Goal: Navigation & Orientation: Find specific page/section

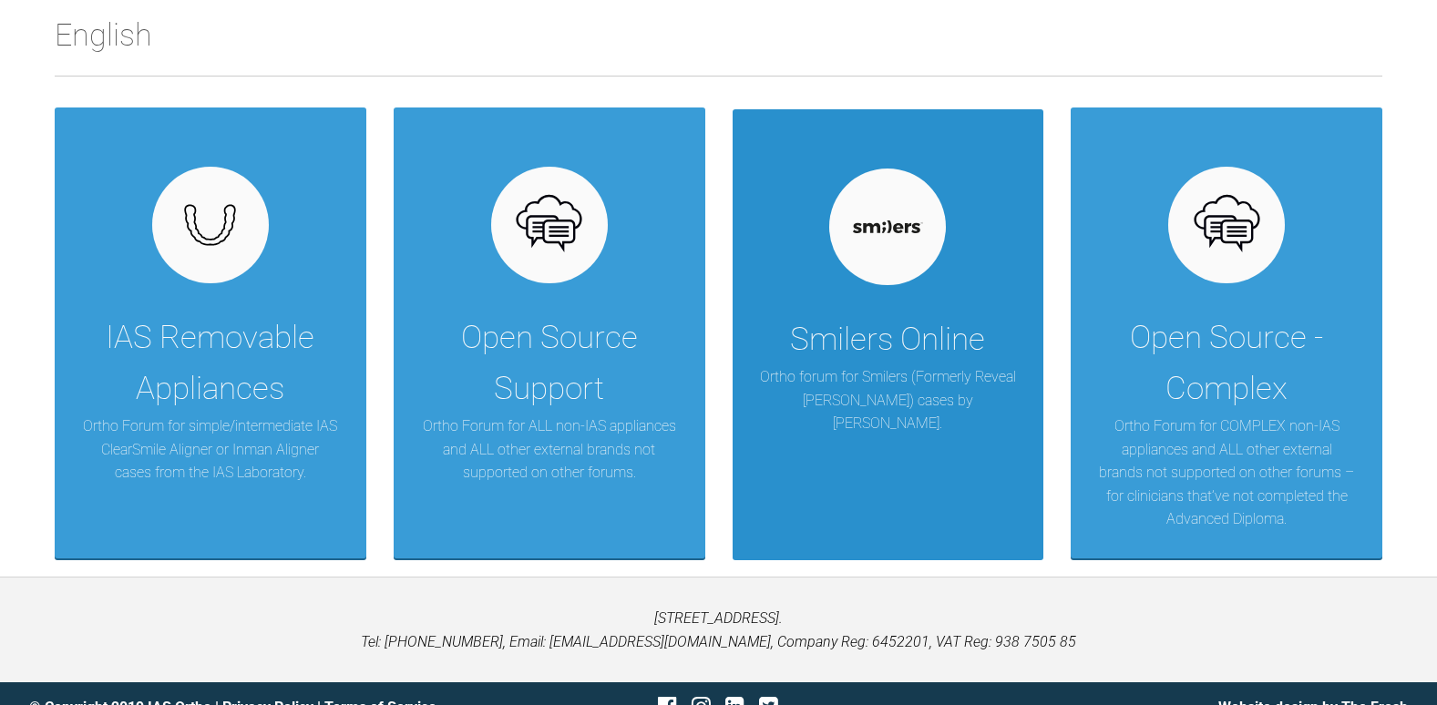
scroll to position [334, 0]
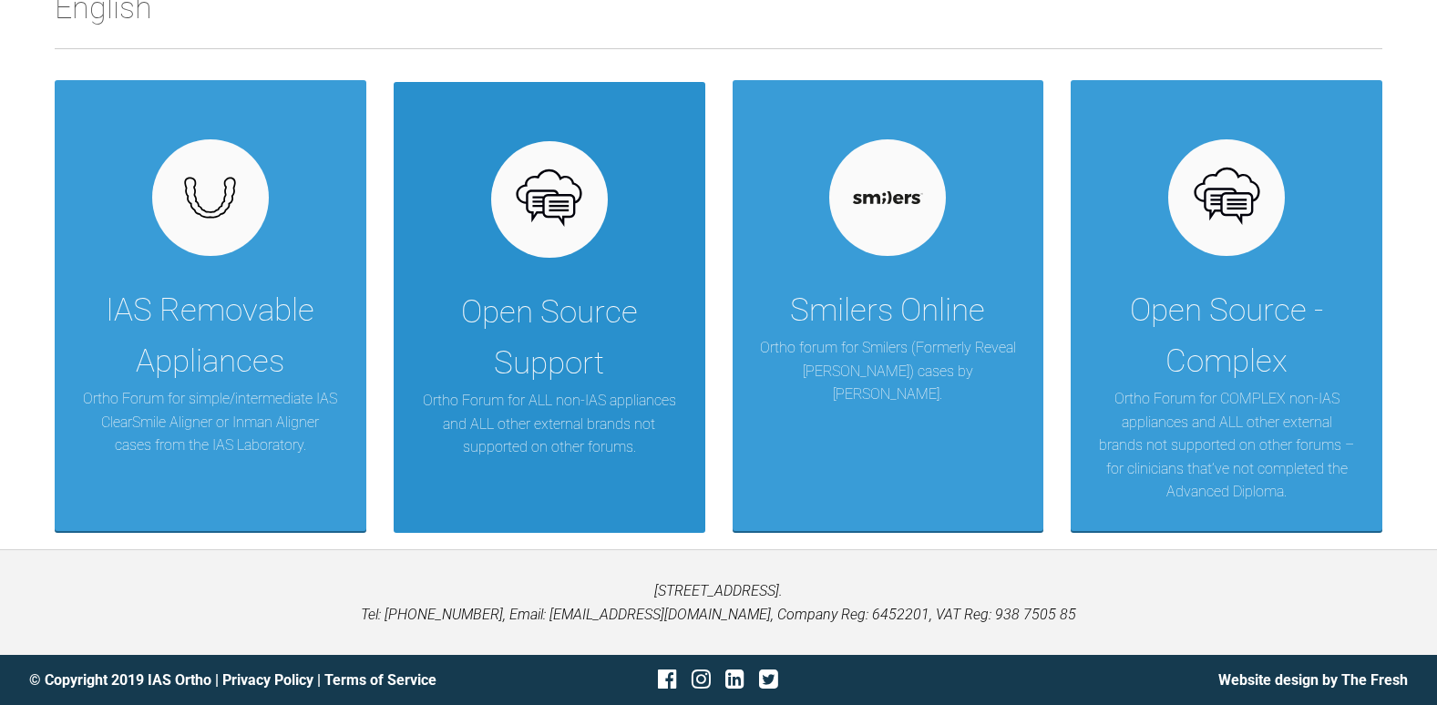
click at [602, 417] on p "Ortho Forum for ALL non-IAS appliances and ALL other external brands not suppor…" at bounding box center [549, 424] width 257 height 70
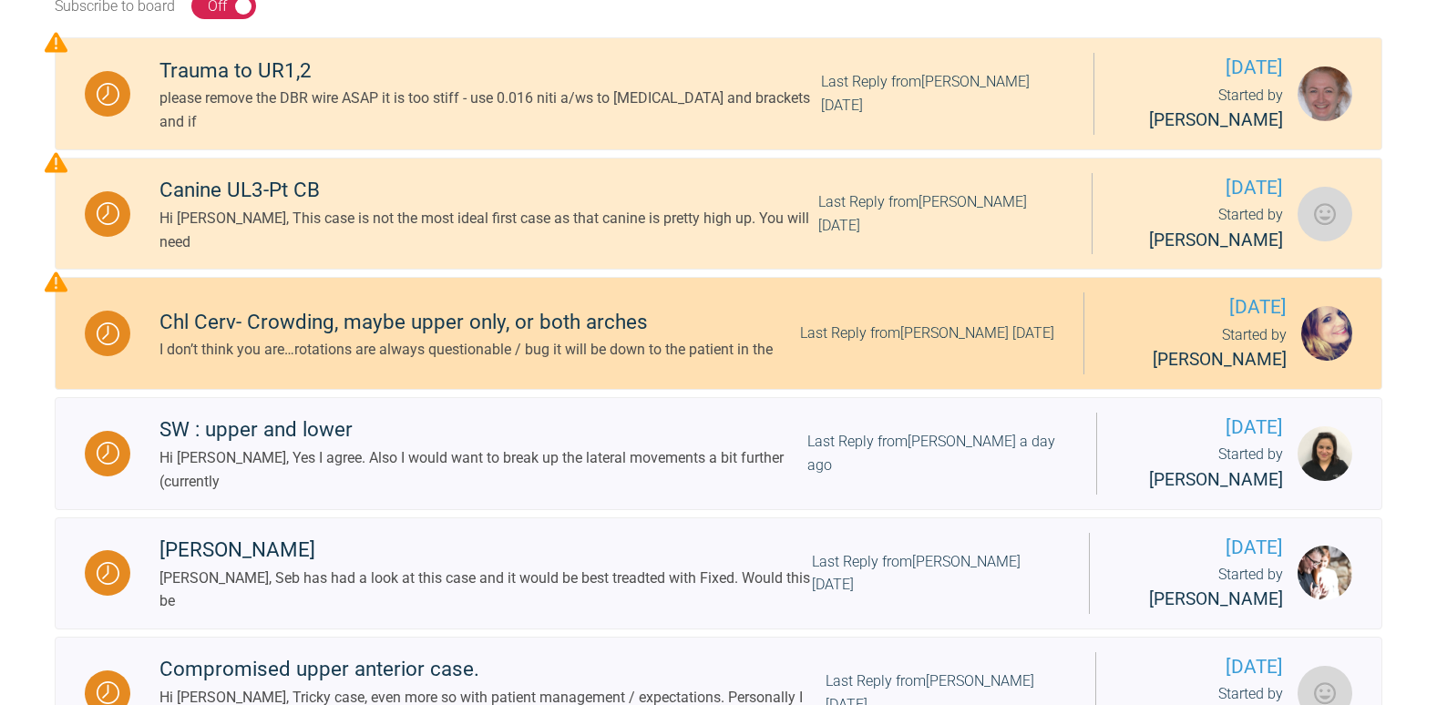
scroll to position [334, 0]
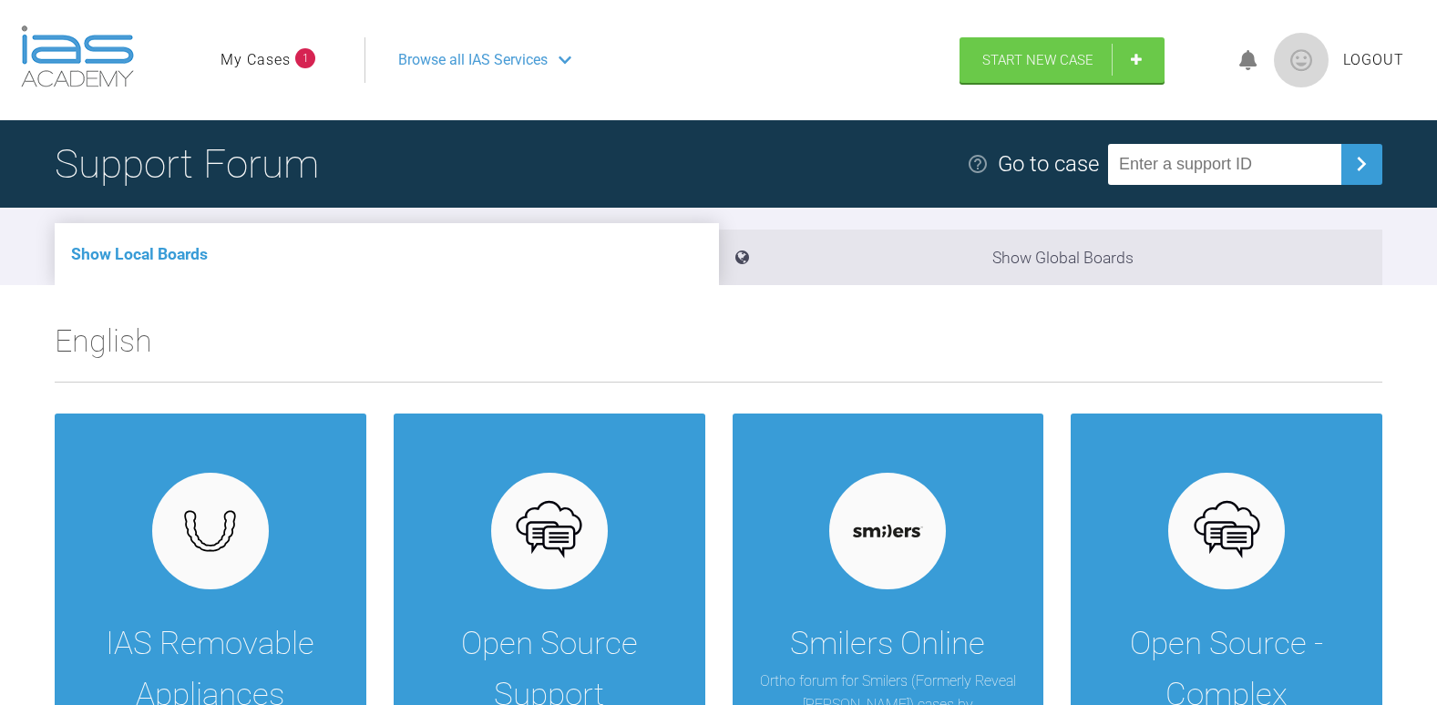
click at [391, 260] on li "Show Local Boards" at bounding box center [387, 254] width 664 height 62
click at [253, 59] on link "My Cases" at bounding box center [256, 60] width 70 height 24
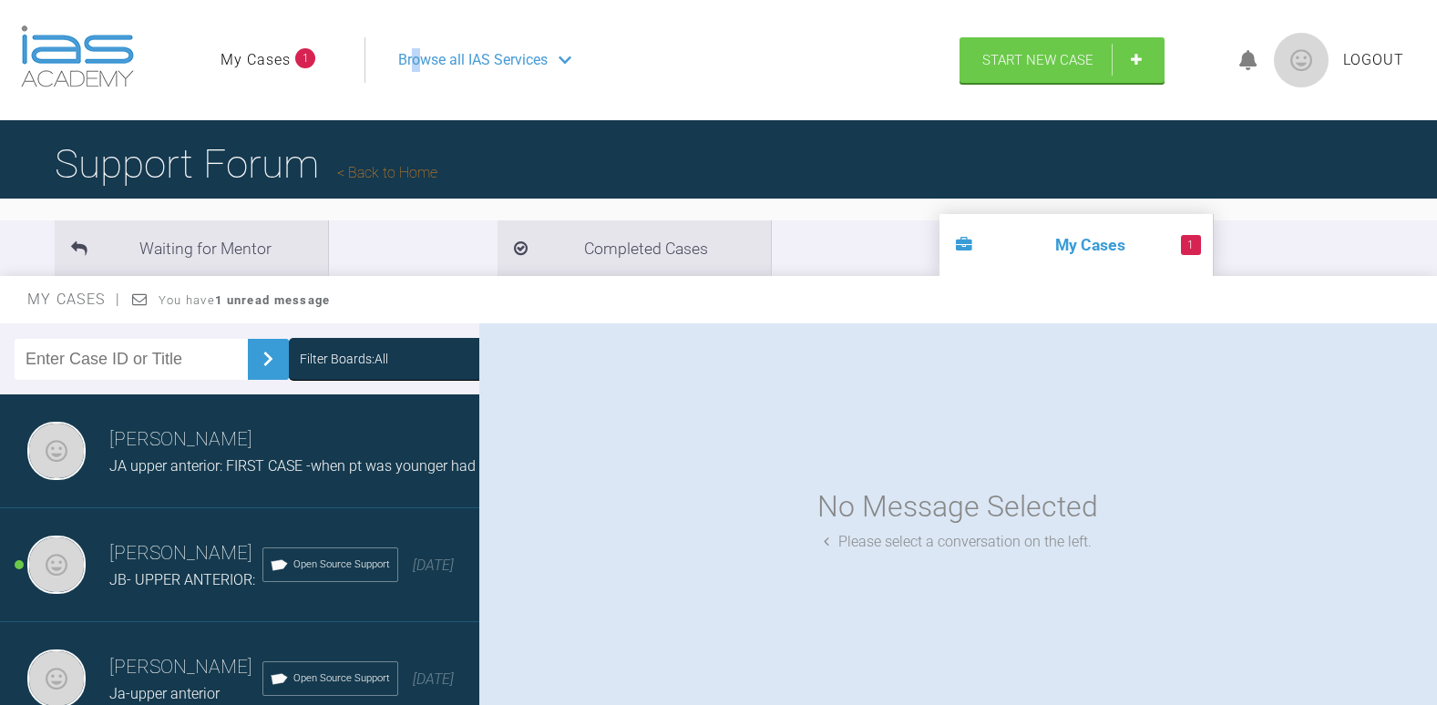
click at [418, 61] on span "Browse all IAS Services" at bounding box center [472, 60] width 149 height 24
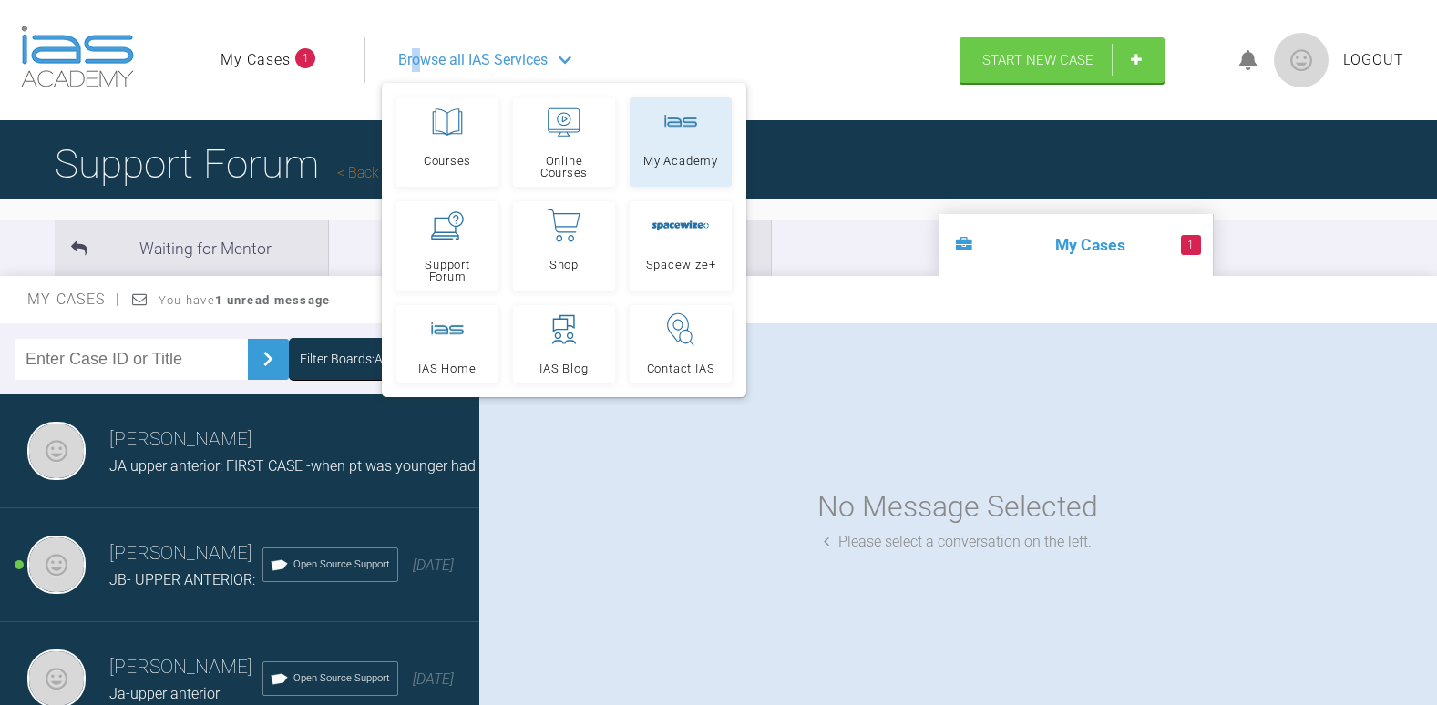
drag, startPoint x: 418, startPoint y: 61, endPoint x: 679, endPoint y: 155, distance: 277.1
click at [679, 155] on span "My Academy" at bounding box center [680, 161] width 75 height 12
